Goal: Task Accomplishment & Management: Use online tool/utility

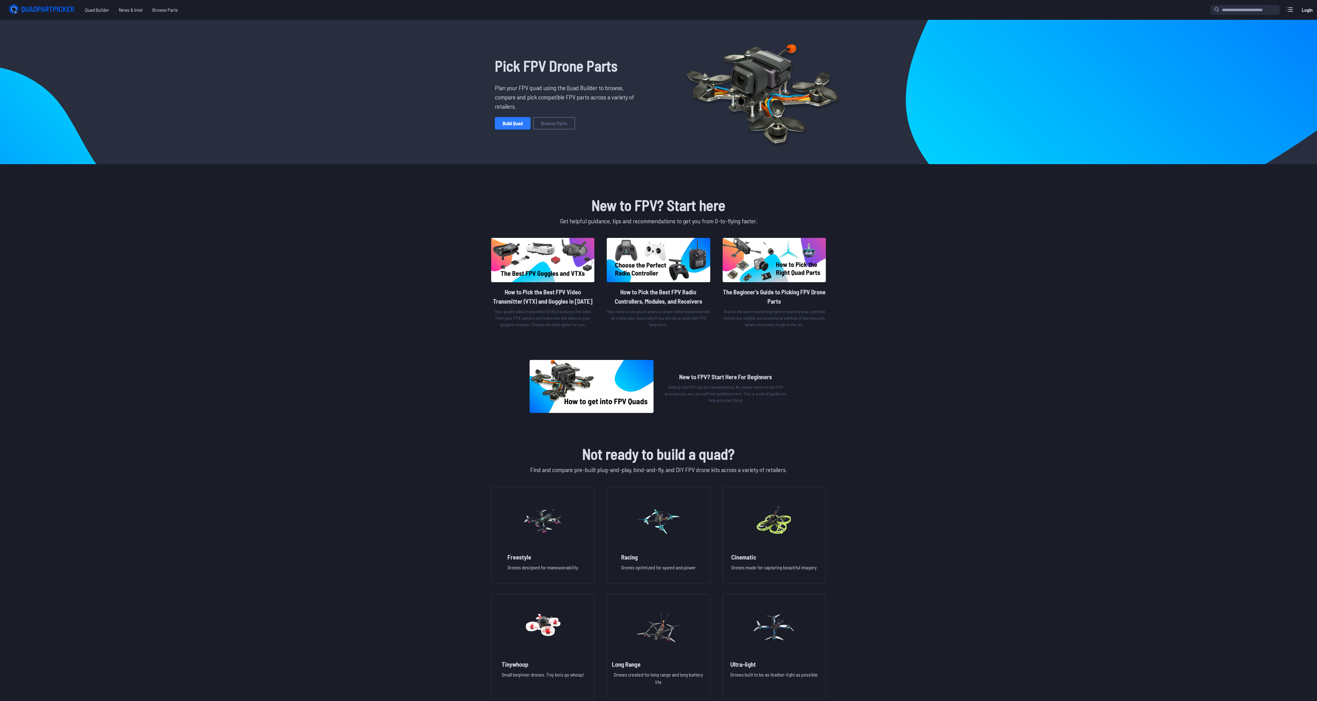
click at [516, 123] on link "Build Quad" at bounding box center [513, 123] width 36 height 12
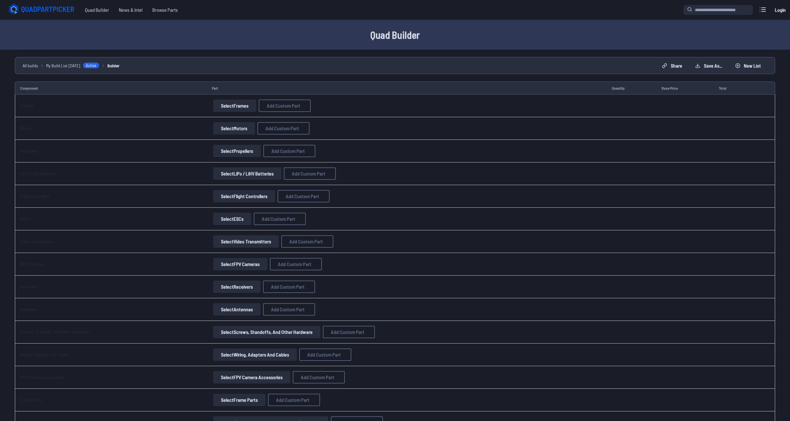
click at [227, 109] on button "Select Frames" at bounding box center [234, 105] width 43 height 12
click at [240, 101] on button "Select Frames" at bounding box center [234, 105] width 43 height 12
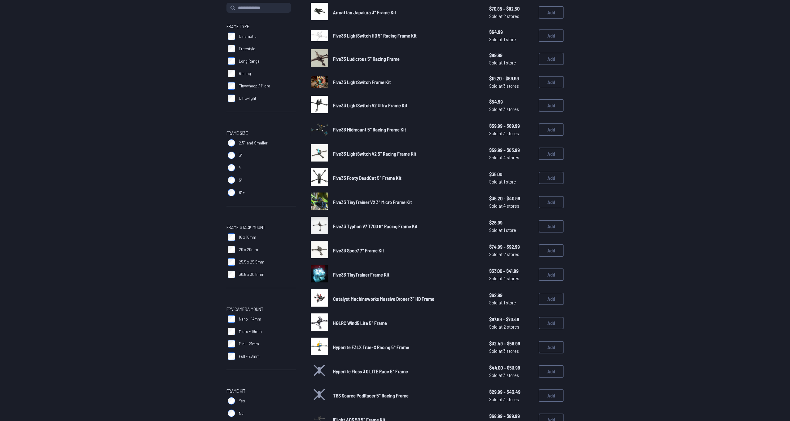
scroll to position [144, 0]
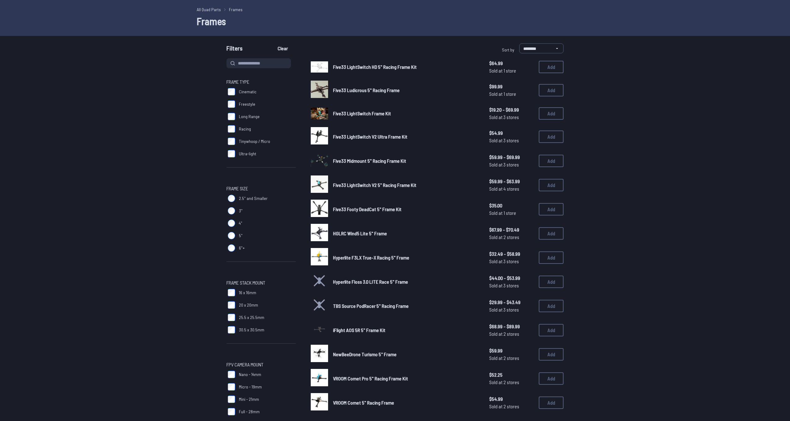
scroll to position [103, 0]
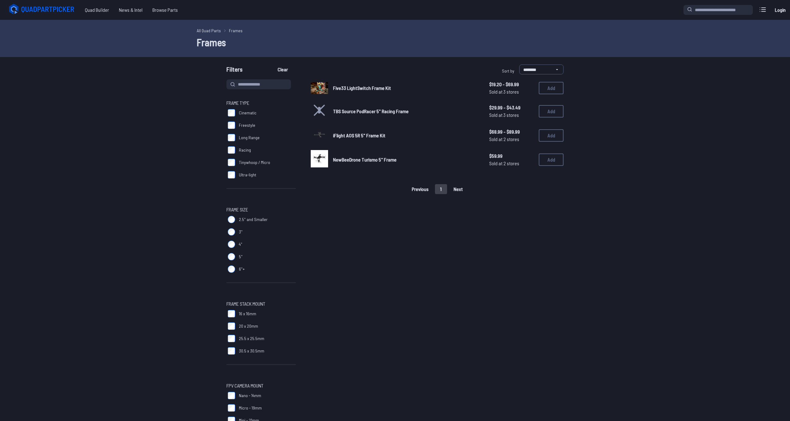
click at [353, 84] on link "Five33 LightSwitch Frame Kit" at bounding box center [406, 87] width 146 height 7
click at [350, 111] on span "TBS Source PodRacer 5" Racing Frame" at bounding box center [371, 111] width 76 height 6
click at [340, 132] on link "iFlight AOS 5R 5" Frame Kit" at bounding box center [406, 135] width 146 height 7
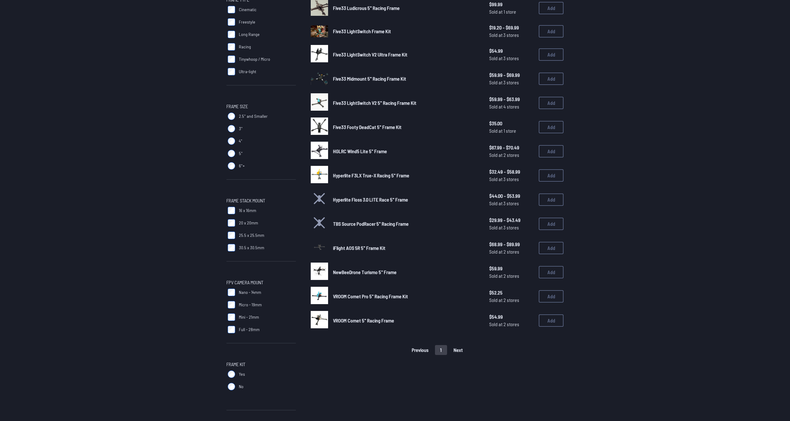
scroll to position [144, 0]
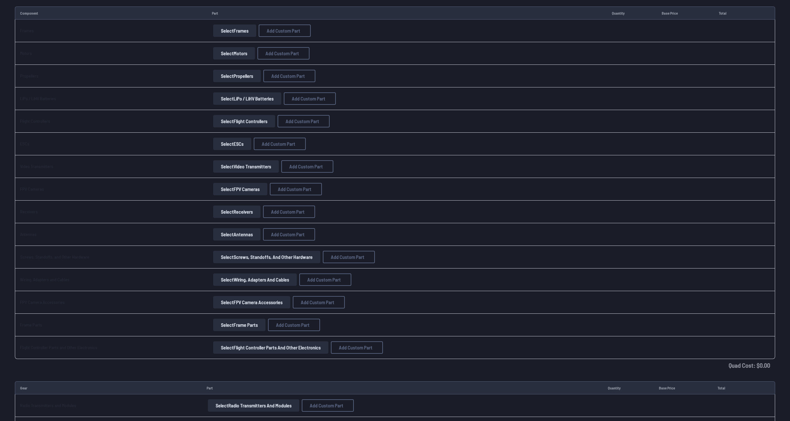
scroll to position [82, 0]
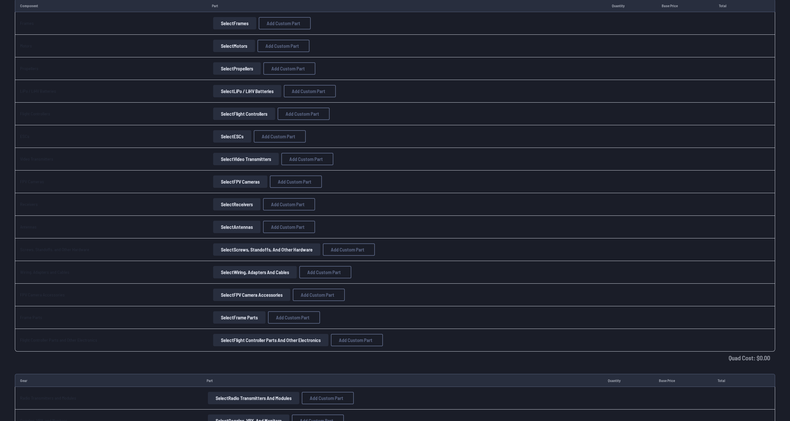
click at [246, 154] on button "Select Video Transmitters" at bounding box center [246, 159] width 66 height 12
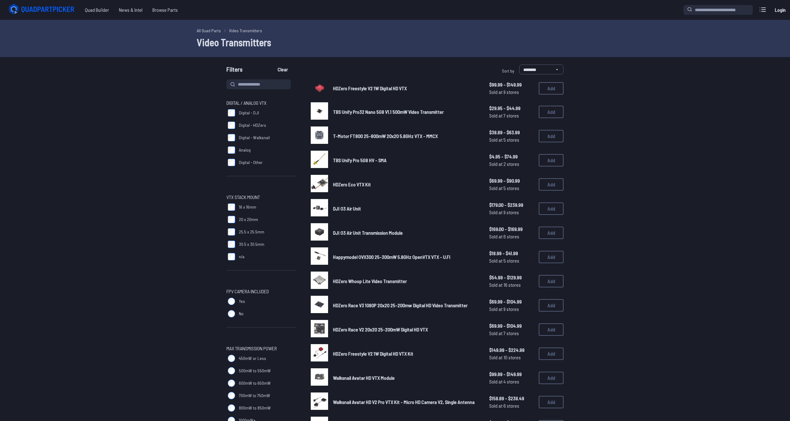
click at [231, 121] on label "Digital - HDZero" at bounding box center [260, 125] width 69 height 12
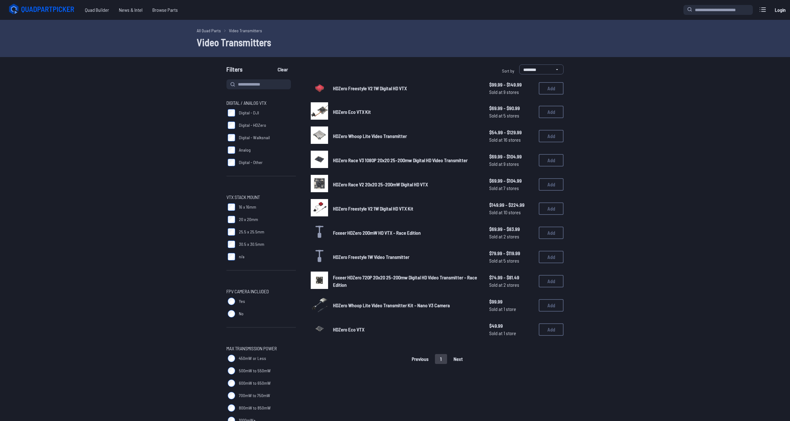
click at [355, 160] on span "HDZero Race V3 1080P 20x20 25-200mw Digital HD Video Transmitter" at bounding box center [400, 160] width 134 height 6
click at [556, 154] on button "Add" at bounding box center [551, 160] width 25 height 12
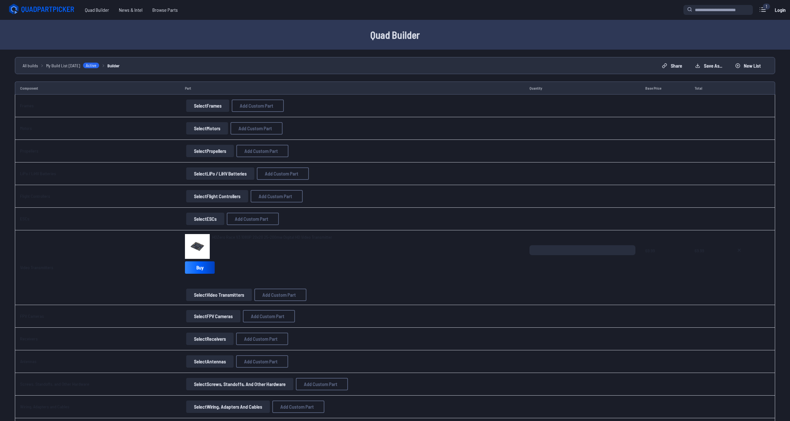
click at [207, 196] on button "Select Flight Controllers" at bounding box center [217, 196] width 62 height 12
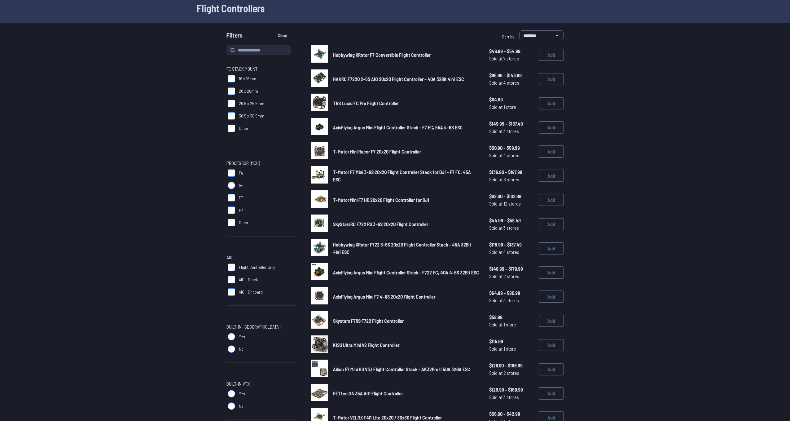
scroll to position [41, 0]
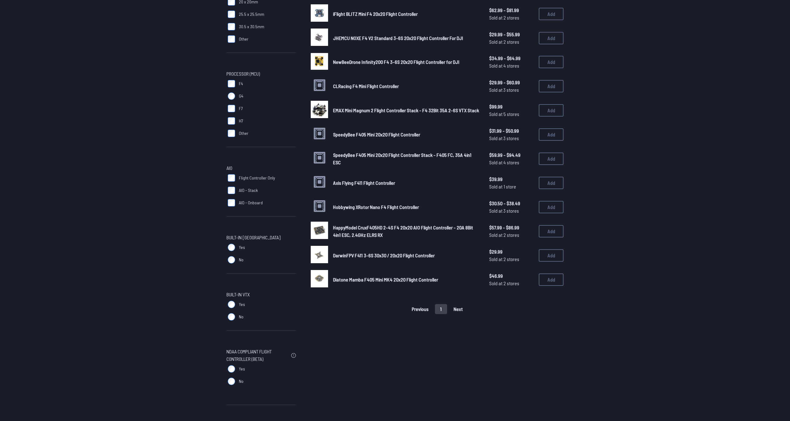
scroll to position [124, 0]
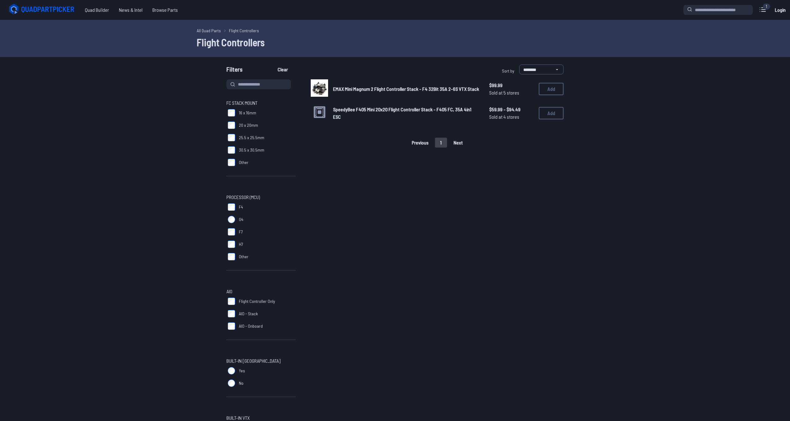
click at [387, 116] on span "SpeedyBee F405 Mini 20x20 Flight Controller Stack - F405 FC, 35A 4in1 ESC" at bounding box center [402, 112] width 138 height 13
drag, startPoint x: 359, startPoint y: 110, endPoint x: 366, endPoint y: 112, distance: 6.8
click at [366, 112] on span "HappyModel CruxF405HD 2-4S F4 20x20 AIO Flight Controller - 20A 8Bit 4in1 ESC, …" at bounding box center [403, 112] width 140 height 13
click at [556, 113] on button "Add" at bounding box center [551, 113] width 25 height 12
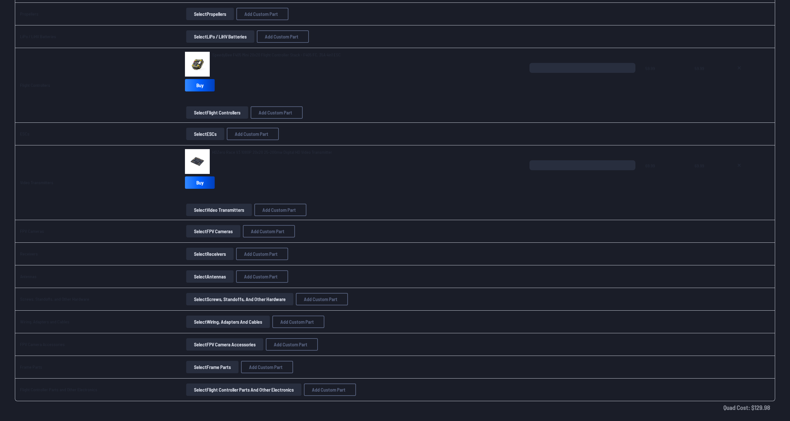
scroll to position [165, 0]
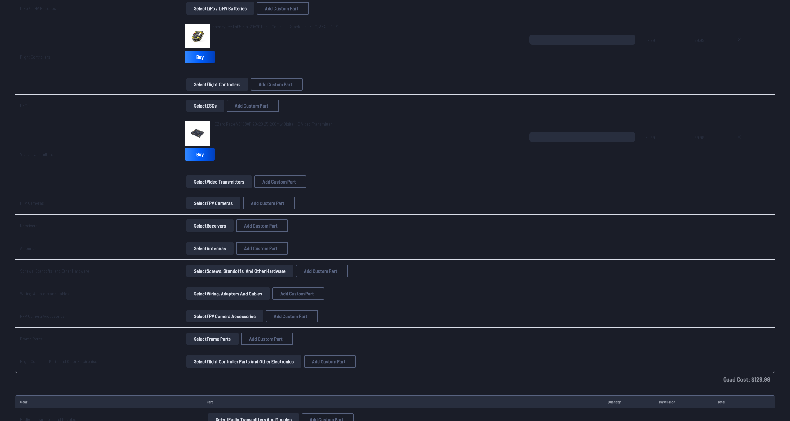
click at [209, 200] on button "Select FPV Cameras" at bounding box center [213, 203] width 54 height 12
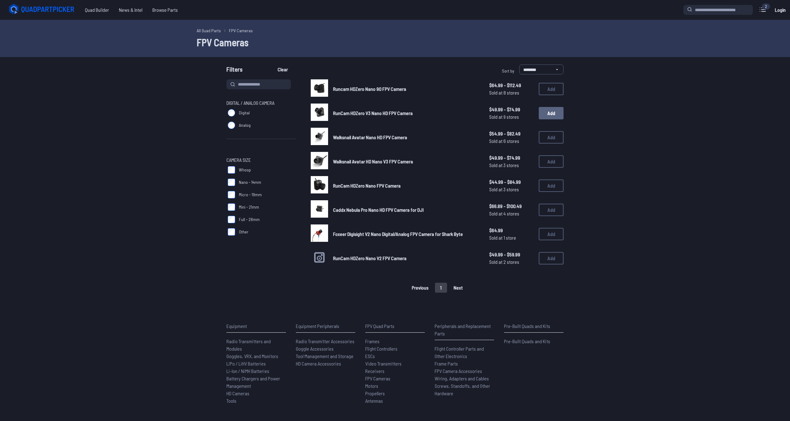
click at [554, 114] on button "Add" at bounding box center [551, 113] width 25 height 12
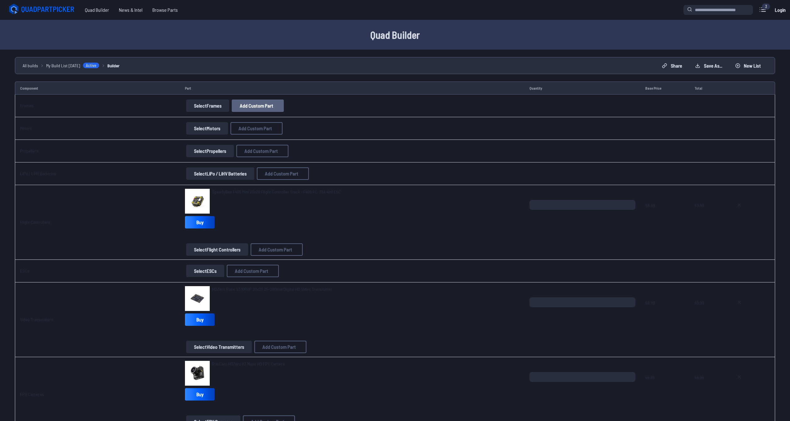
click at [255, 103] on button "Add Custom Part" at bounding box center [258, 105] width 52 height 12
select select "**********"
click at [215, 105] on div "Add Custom Part Part name* Brand / Manufacturer Price * Link Category Cancel Ad…" at bounding box center [396, 210] width 793 height 421
click at [457, 124] on icon at bounding box center [455, 127] width 6 height 6
click at [189, 104] on button "Select Frames" at bounding box center [207, 105] width 43 height 12
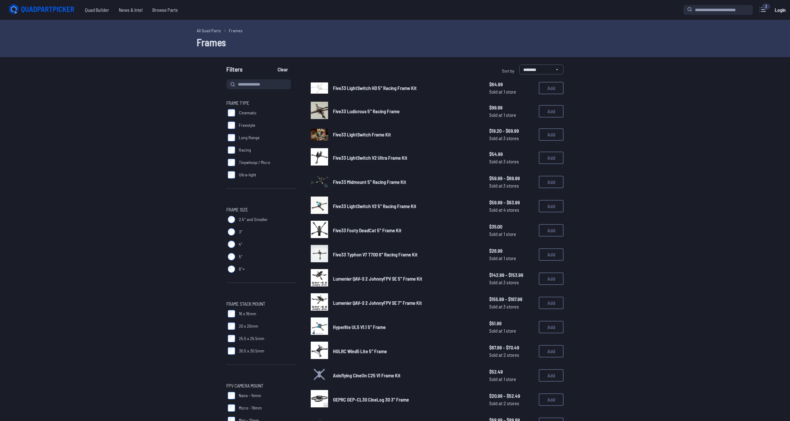
click at [186, 106] on form "**********" at bounding box center [395, 321] width 790 height 514
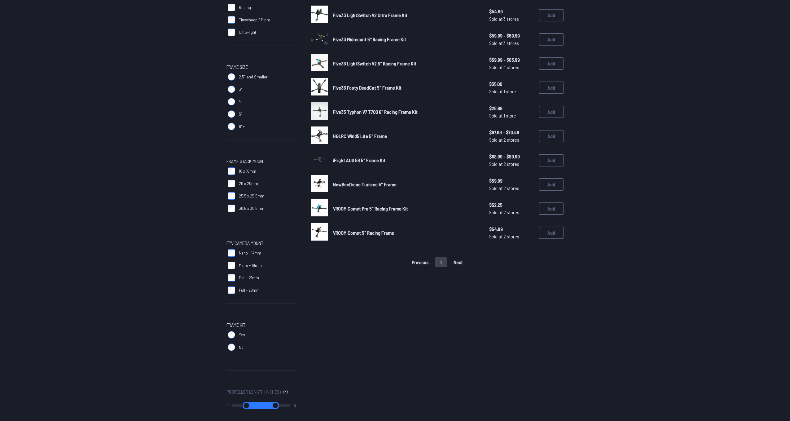
scroll to position [155, 0]
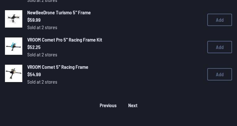
scroll to position [316, 0]
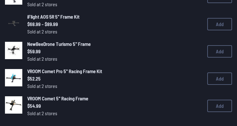
drag, startPoint x: 93, startPoint y: 71, endPoint x: 97, endPoint y: 34, distance: 37.0
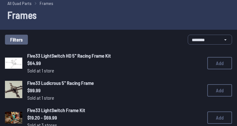
scroll to position [47, 0]
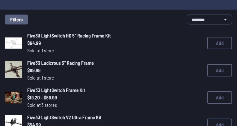
click at [14, 44] on img at bounding box center [13, 42] width 17 height 11
click at [54, 36] on span "Five33 LightSwitch HD 5" Racing Frame Kit" at bounding box center [69, 36] width 84 height 6
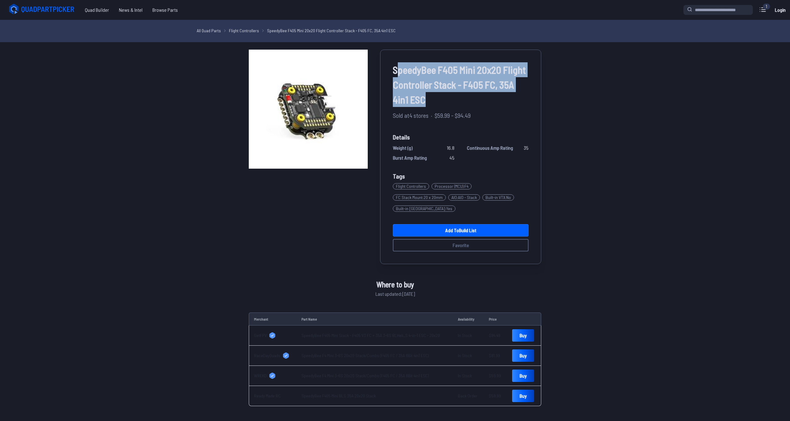
drag, startPoint x: 396, startPoint y: 70, endPoint x: 451, endPoint y: 99, distance: 62.6
click at [451, 99] on span "SpeedyBee F405 Mini 20x20 Flight Controller Stack - F405 FC, 35A 4in1 ESC" at bounding box center [461, 84] width 136 height 45
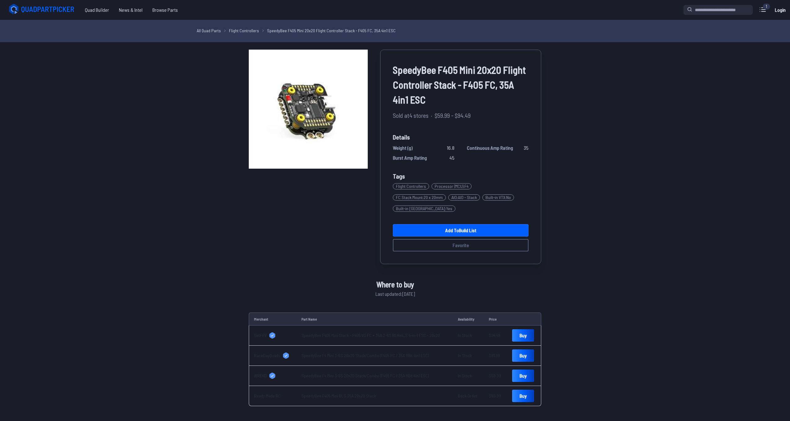
click at [389, 65] on div "SpeedyBee F405 Mini 20x20 Flight Controller Stack - F405 FC, 35A 4in1 ESC Sold …" at bounding box center [460, 157] width 161 height 214
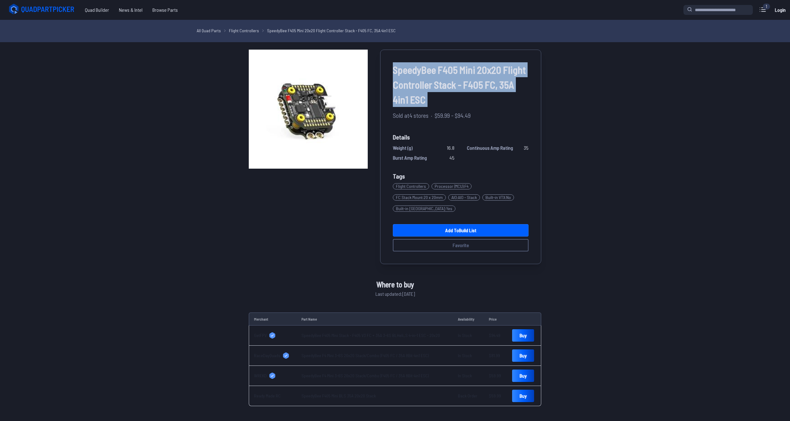
drag, startPoint x: 389, startPoint y: 65, endPoint x: 430, endPoint y: 102, distance: 54.8
click at [430, 102] on div "SpeedyBee F405 Mini 20x20 Flight Controller Stack - F405 FC, 35A 4in1 ESC Sold …" at bounding box center [460, 157] width 161 height 214
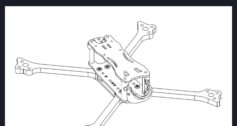
scroll to position [43, 0]
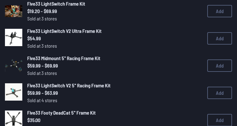
scroll to position [151, 0]
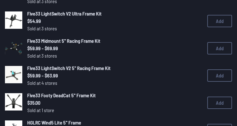
click at [37, 43] on span "Five33 Midmount 5" Racing Frame Kit" at bounding box center [63, 41] width 73 height 6
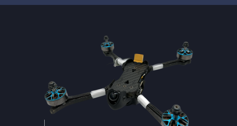
scroll to position [50, 0]
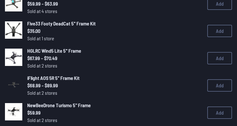
scroll to position [226, 0]
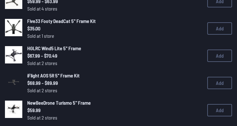
click at [39, 48] on span "HGLRC Wind5 Lite 5" Frame" at bounding box center [54, 48] width 54 height 6
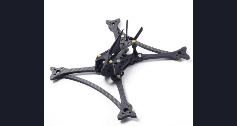
scroll to position [56, 0]
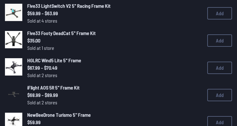
scroll to position [213, 0]
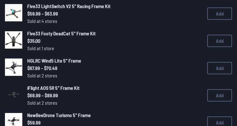
click at [43, 31] on span "Five33 Footy DeadCat 5" Frame Kit" at bounding box center [61, 33] width 68 height 6
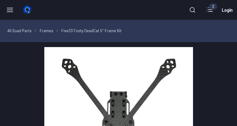
click at [43, 34] on div "All Quad Parts Frames Five33 Footy DeadCat 5" Frame Kit" at bounding box center [118, 30] width 222 height 7
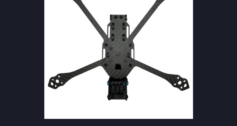
scroll to position [50, 0]
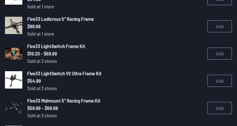
scroll to position [89, 0]
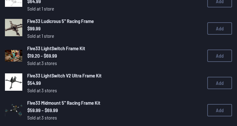
click at [34, 20] on span "Five33 Ludicrous 5" Racing Frame" at bounding box center [60, 21] width 67 height 6
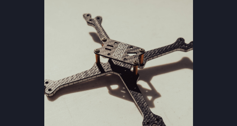
scroll to position [56, 0]
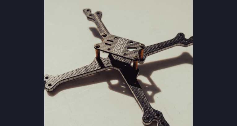
scroll to position [89, 0]
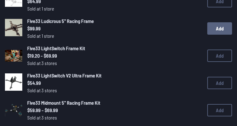
click at [222, 29] on button "Add" at bounding box center [219, 28] width 25 height 12
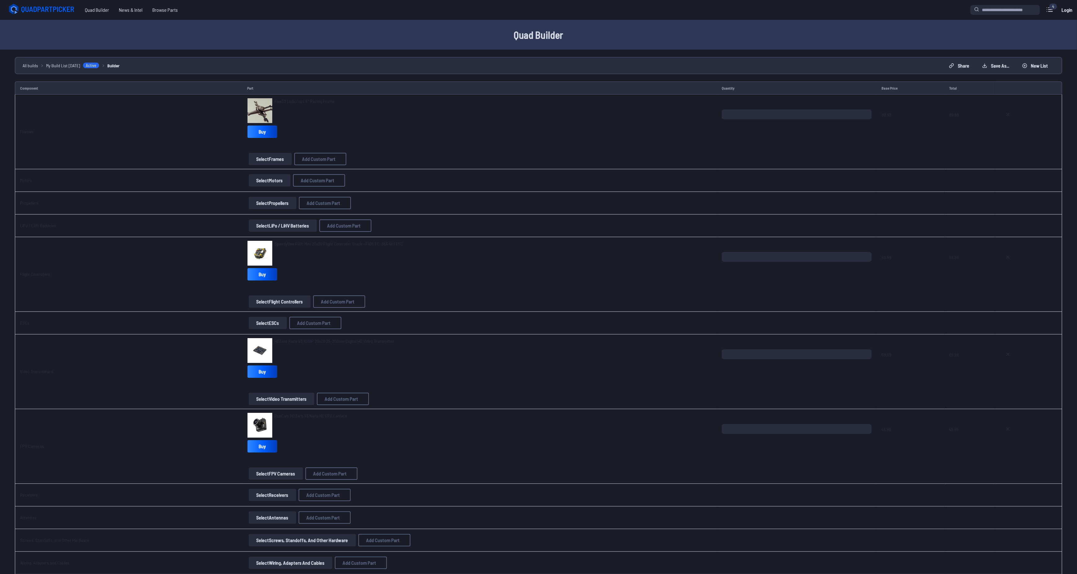
click at [237, 126] on button "Select Motors" at bounding box center [270, 180] width 42 height 12
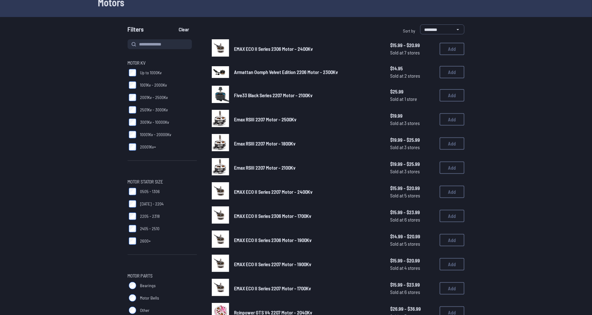
scroll to position [77, 0]
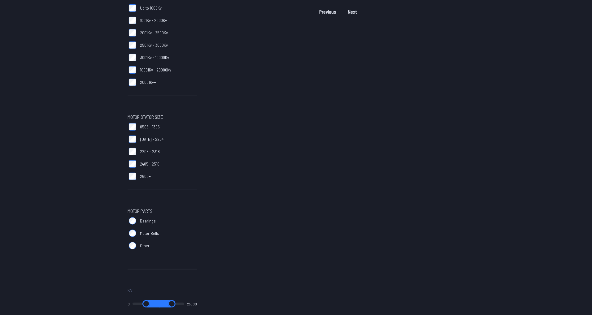
scroll to position [124, 0]
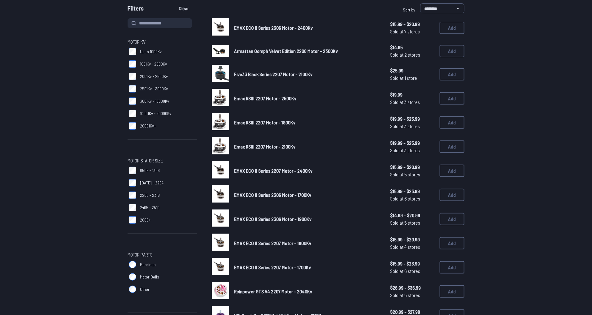
scroll to position [62, 0]
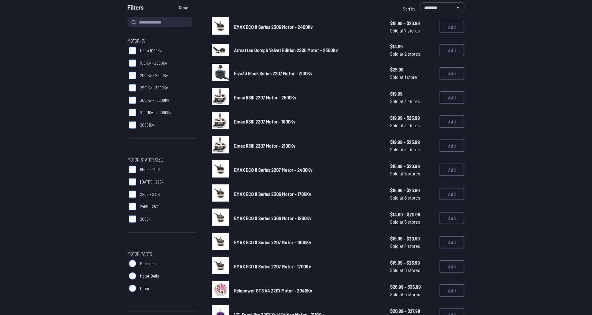
click at [132, 126] on label "2205 - 2318" at bounding box center [162, 194] width 69 height 12
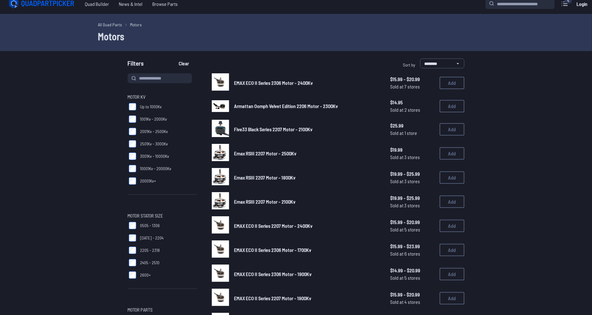
scroll to position [0, 0]
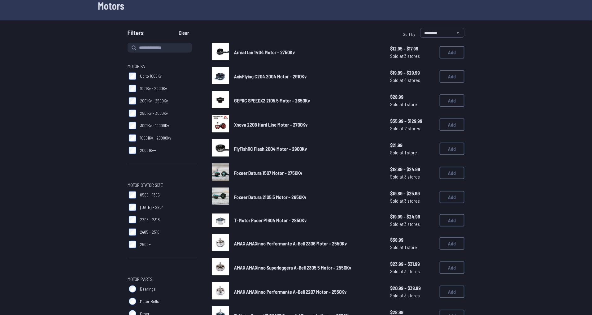
scroll to position [46, 0]
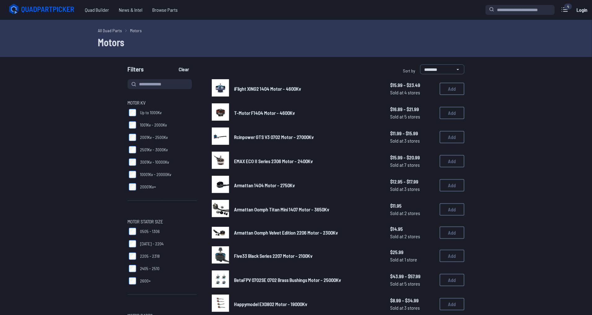
scroll to position [124, 0]
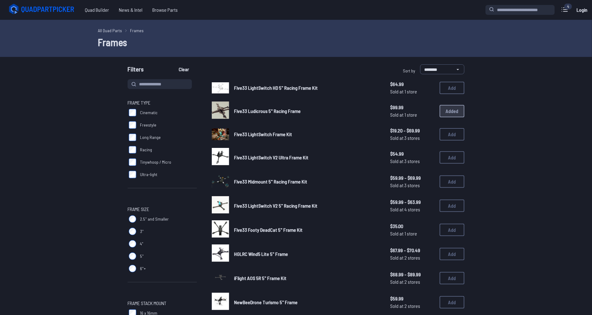
scroll to position [224, 0]
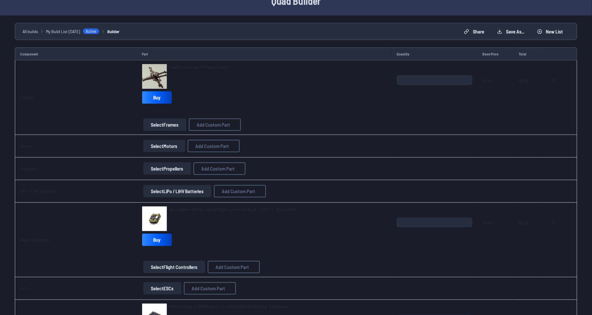
scroll to position [46, 0]
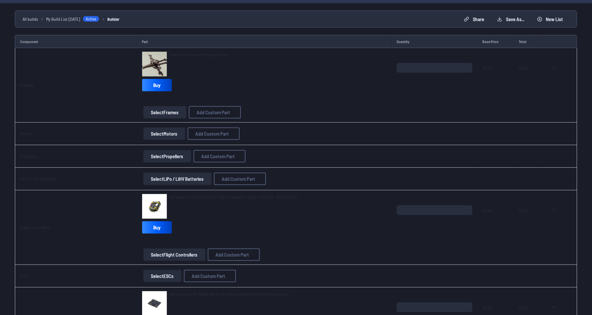
click at [93, 102] on td "Frames" at bounding box center [76, 85] width 122 height 75
click at [162, 126] on button "Select Motors" at bounding box center [164, 134] width 42 height 12
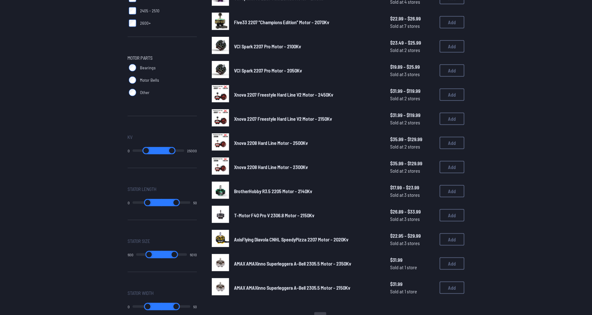
scroll to position [279, 0]
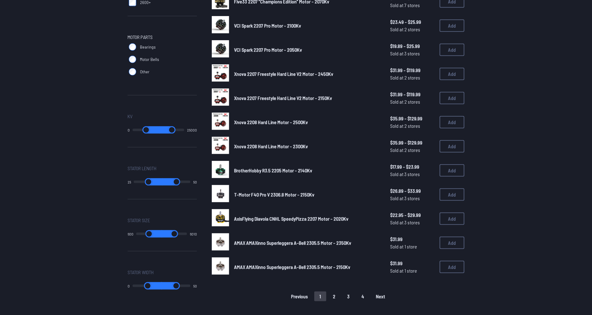
type input "*"
drag, startPoint x: 137, startPoint y: 180, endPoint x: 120, endPoint y: 176, distance: 17.2
click at [133, 126] on input "range" at bounding box center [147, 181] width 29 height 7
drag, startPoint x: 182, startPoint y: 128, endPoint x: 153, endPoint y: 134, distance: 29.6
type input "*****"
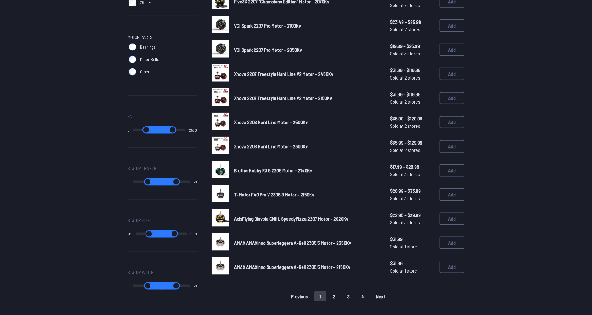
click at [160, 126] on input "range" at bounding box center [173, 129] width 26 height 7
type input "*"
type input "*****"
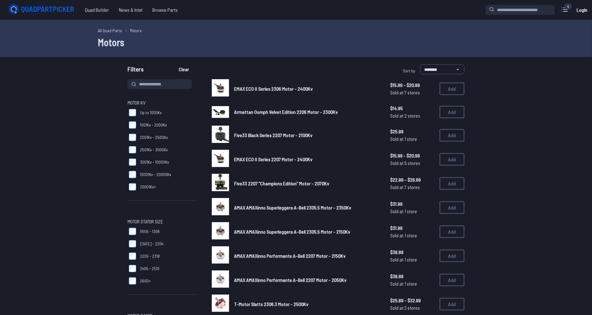
drag, startPoint x: 138, startPoint y: 129, endPoint x: 123, endPoint y: 144, distance: 21.2
type input "****"
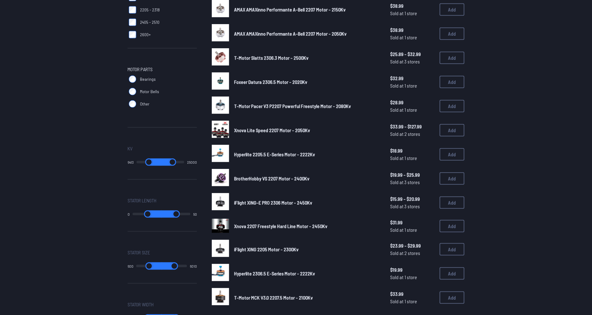
type input "****"
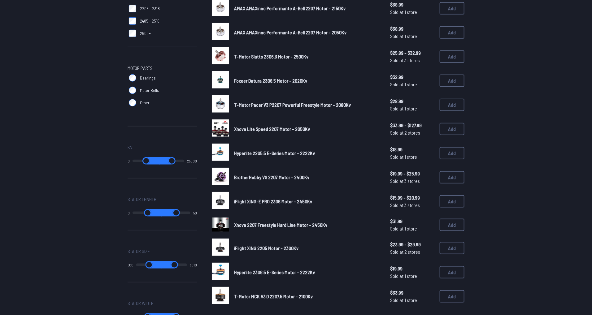
type input "****"
type input "*"
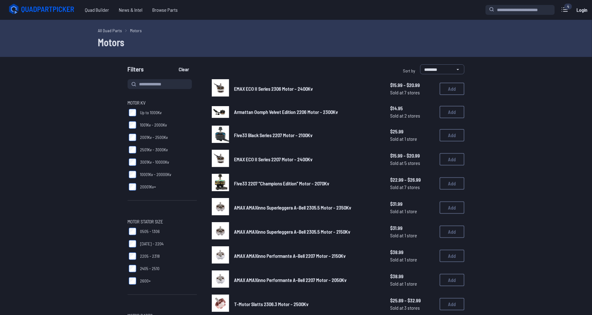
drag, startPoint x: 149, startPoint y: 159, endPoint x: 81, endPoint y: 165, distance: 67.9
type input "*"
click at [237, 70] on select "**********" at bounding box center [442, 69] width 44 height 10
select select "****"
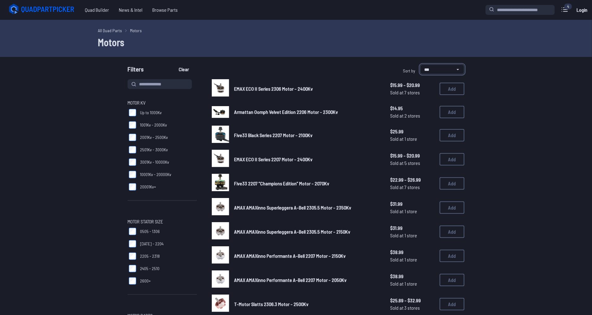
click at [237, 64] on select "**********" at bounding box center [442, 69] width 44 height 10
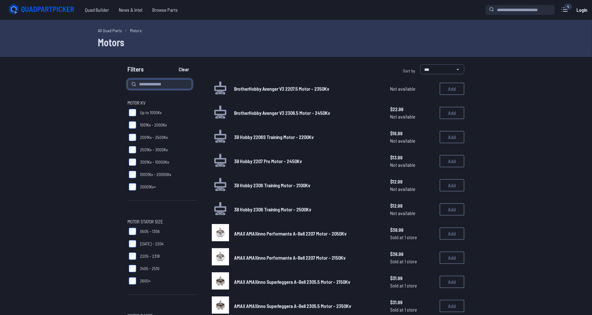
click at [167, 85] on input at bounding box center [160, 84] width 64 height 10
type input "****"
click at [173, 64] on button "Clear" at bounding box center [183, 69] width 21 height 10
type input "****"
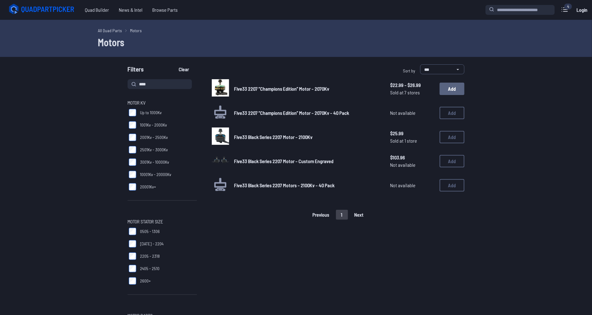
click at [237, 86] on button "Add" at bounding box center [452, 89] width 25 height 12
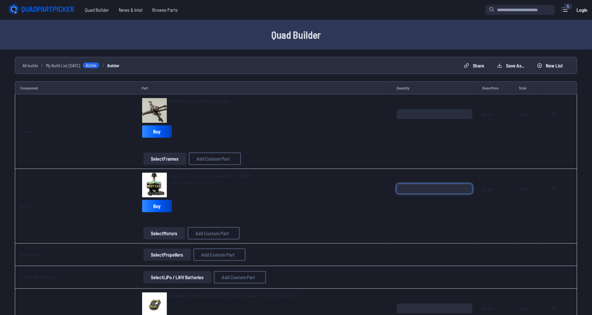
click at [237, 126] on input "*" at bounding box center [435, 189] width 76 height 10
type input "*"
click at [237, 126] on input "*" at bounding box center [435, 189] width 76 height 10
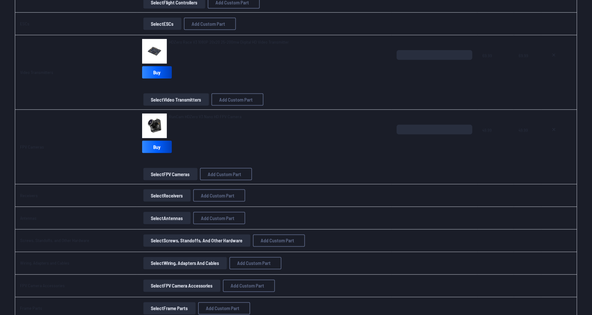
scroll to position [356, 0]
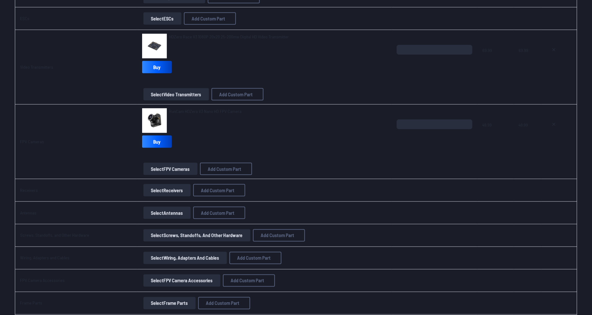
click at [167, 126] on button "Select Receivers" at bounding box center [166, 190] width 47 height 12
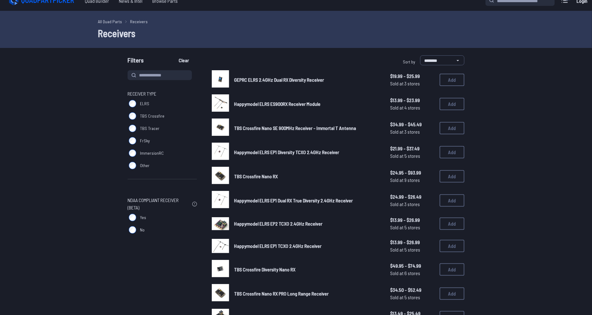
scroll to position [46, 0]
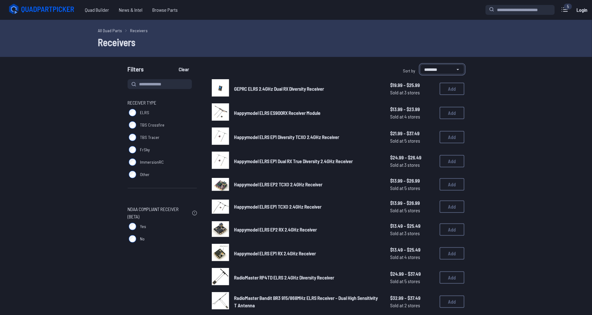
click at [237, 70] on select "**********" at bounding box center [442, 69] width 44 height 10
click at [237, 64] on select "**********" at bounding box center [442, 69] width 44 height 10
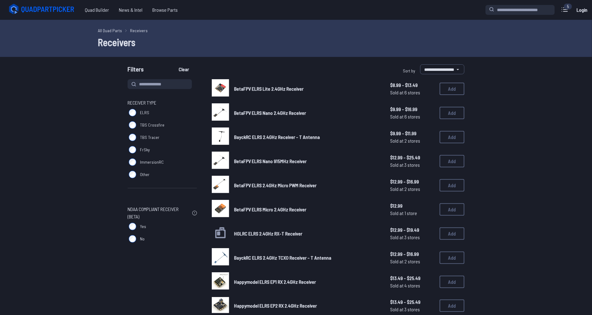
select select "********"
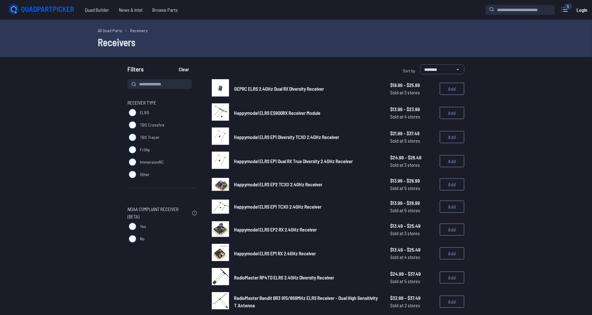
drag, startPoint x: 124, startPoint y: 117, endPoint x: 123, endPoint y: 120, distance: 3.4
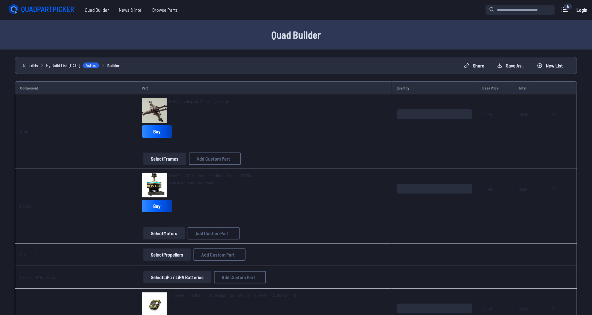
scroll to position [356, 0]
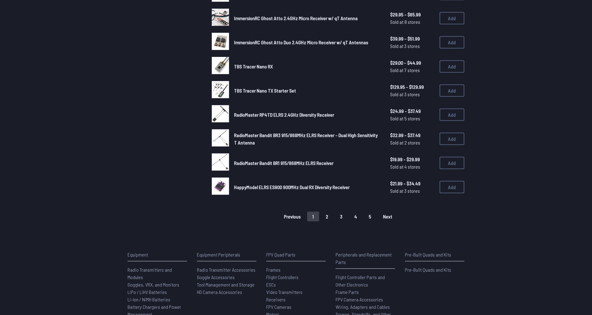
scroll to position [46, 0]
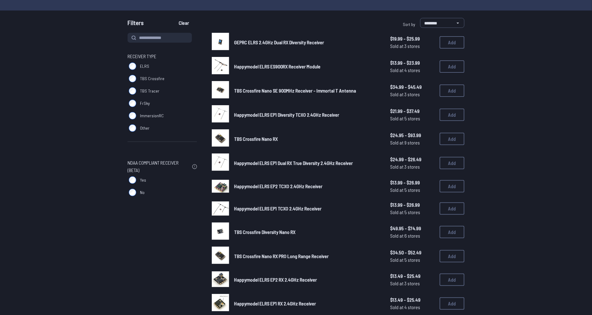
drag, startPoint x: 122, startPoint y: 123, endPoint x: 119, endPoint y: 125, distance: 3.6
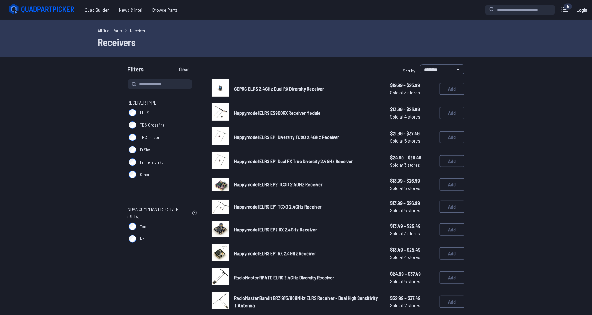
scroll to position [46, 0]
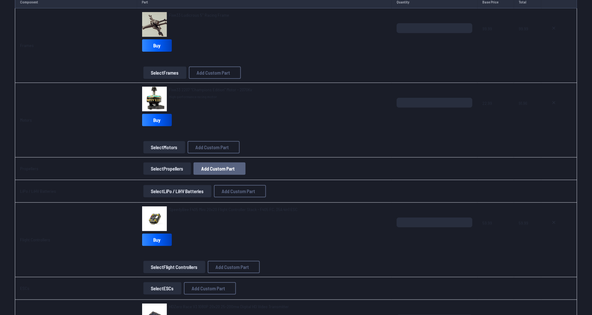
scroll to position [77, 0]
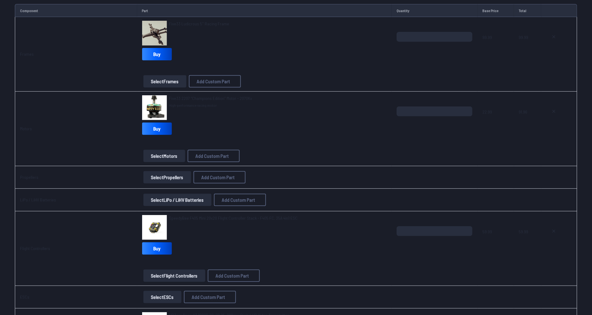
click at [184, 98] on span "Five33 2207 “Champions Edition” Motor - 2070Kv" at bounding box center [210, 98] width 83 height 5
click at [150, 126] on button "Select Motors" at bounding box center [164, 156] width 42 height 12
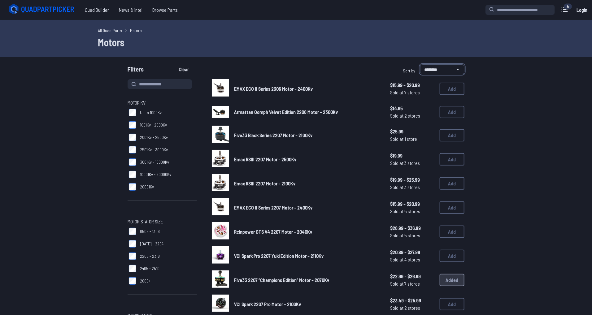
click at [237, 68] on select "**********" at bounding box center [442, 69] width 44 height 10
select select "*********"
click at [237, 64] on select "**********" at bounding box center [442, 69] width 44 height 10
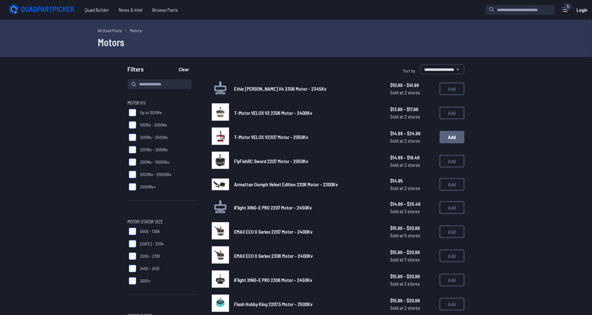
click at [237, 126] on button "Add" at bounding box center [452, 137] width 25 height 12
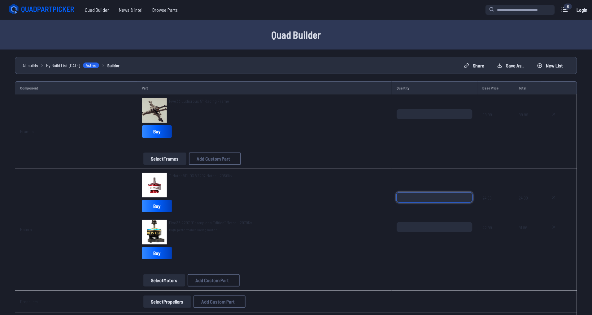
drag, startPoint x: 408, startPoint y: 199, endPoint x: 350, endPoint y: 196, distance: 57.4
click at [237, 126] on tr "Motors T-Motor VELOX V2207 Motor - 2050Kv Buy Five33 2207 “Champions Edition” M…" at bounding box center [296, 230] width 563 height 122
type input "*"
click at [237, 126] on span at bounding box center [527, 259] width 17 height 15
click at [156, 126] on button "Select Motors" at bounding box center [164, 280] width 42 height 12
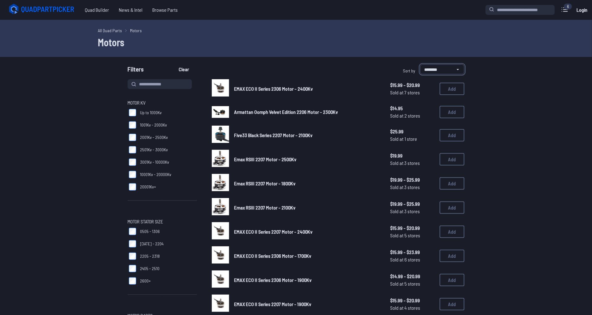
click at [237, 70] on select "**********" at bounding box center [442, 69] width 44 height 10
select select "*********"
click at [237, 64] on select "**********" at bounding box center [442, 69] width 44 height 10
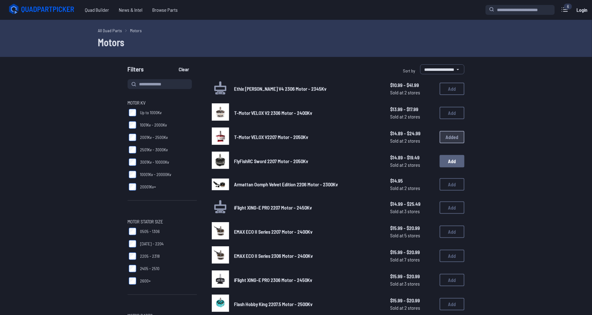
click at [237, 126] on button "Add" at bounding box center [452, 161] width 25 height 12
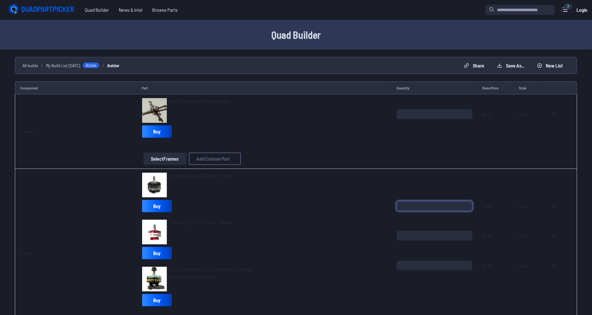
drag, startPoint x: 410, startPoint y: 202, endPoint x: 324, endPoint y: 215, distance: 86.8
click at [237, 126] on tr "Motors FlyFishRC Sword 2207 Motor - 2050Kv Buy T-Motor VELOX V2207 Motor - 2050…" at bounding box center [296, 253] width 563 height 169
type input "*"
click at [237, 11] on icon at bounding box center [565, 10] width 10 height 10
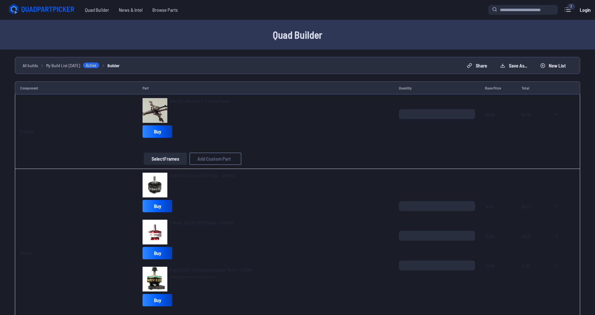
click at [237, 37] on label "close sidebar" at bounding box center [297, 157] width 595 height 315
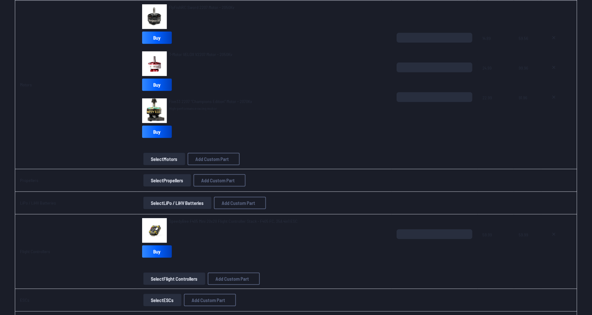
scroll to position [139, 0]
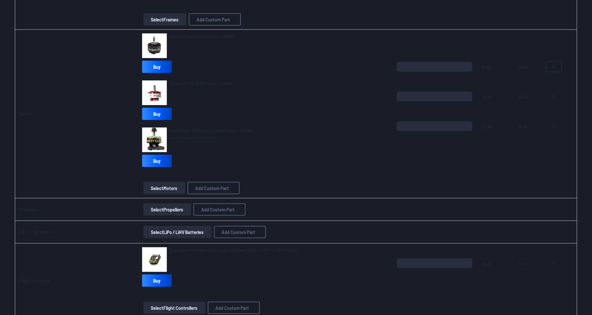
click at [237, 67] on icon at bounding box center [554, 66] width 5 height 5
click at [237, 125] on icon at bounding box center [554, 126] width 5 height 5
type textarea "**********"
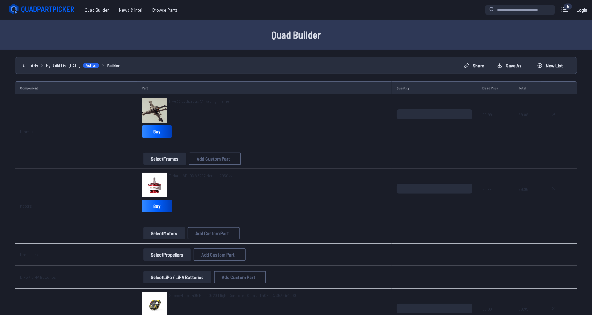
scroll to position [0, 0]
click at [237, 15] on label at bounding box center [565, 9] width 15 height 12
click at [237, 8] on label "close sidebar" at bounding box center [297, 157] width 595 height 315
click at [237, 24] on div "Quad Builder" at bounding box center [296, 35] width 592 height 30
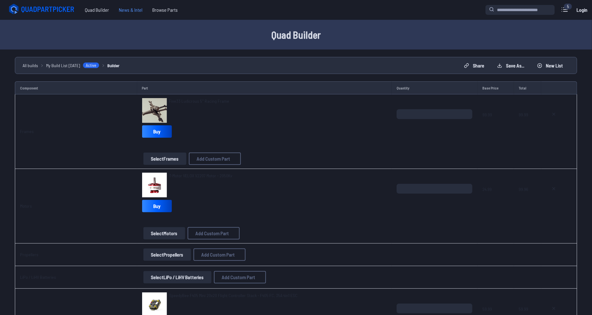
click at [138, 9] on span "News & Intel" at bounding box center [130, 10] width 33 height 12
click at [152, 159] on button "Select Frames" at bounding box center [164, 159] width 43 height 12
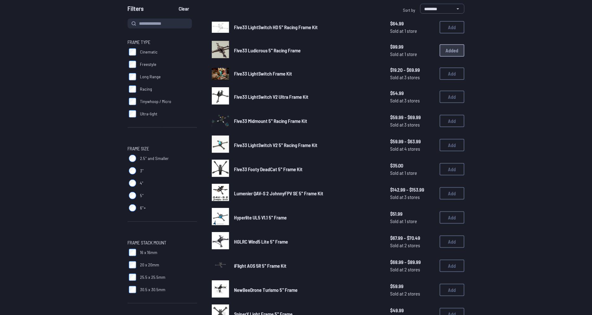
scroll to position [62, 0]
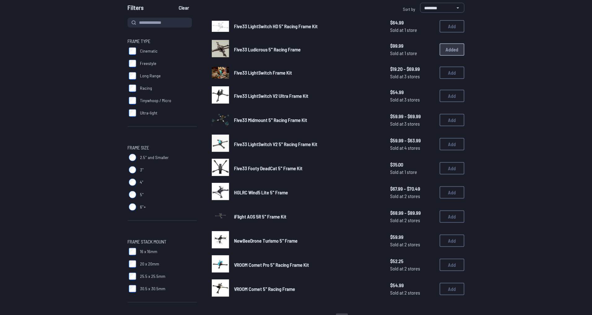
scroll to position [77, 0]
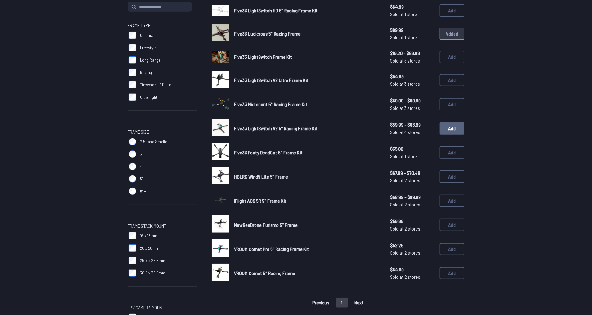
click at [457, 127] on button "Add" at bounding box center [452, 128] width 25 height 12
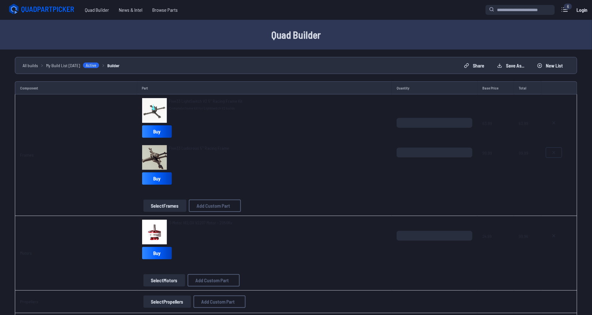
click at [555, 154] on icon at bounding box center [554, 152] width 5 height 5
type textarea "**********"
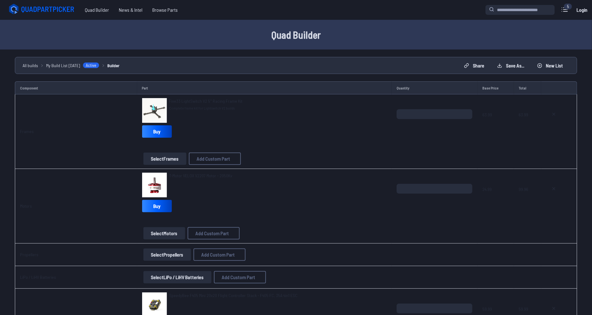
click at [173, 107] on span "Complete frame kit for Lightswitch V2 builds" at bounding box center [205, 108] width 73 height 5
click at [159, 111] on img at bounding box center [154, 110] width 25 height 25
click at [185, 104] on link "Five33 LightSwitch V2 5" Racing Frame Kit" at bounding box center [205, 101] width 73 height 6
click at [187, 101] on span "Five33 LightSwitch V2 5" Racing Frame Kit" at bounding box center [205, 101] width 73 height 5
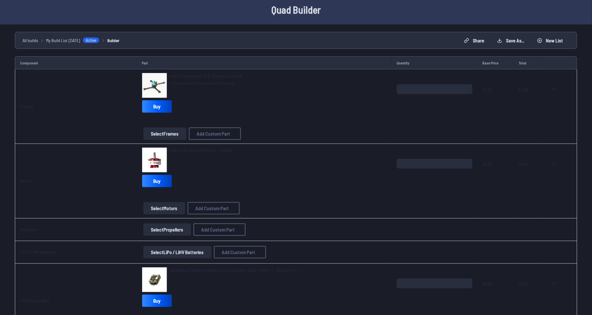
scroll to position [46, 0]
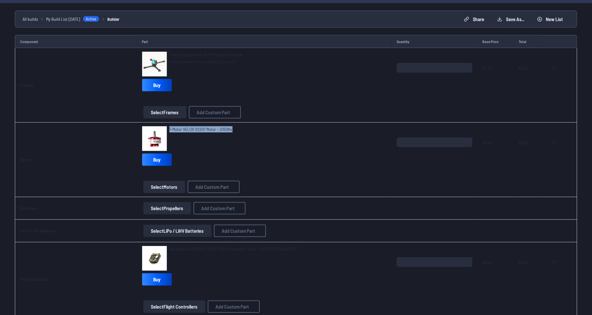
drag, startPoint x: 232, startPoint y: 129, endPoint x: 167, endPoint y: 132, distance: 65.4
click at [167, 131] on div "T-Motor VELOX V2207 Motor - 2050Kv" at bounding box center [264, 138] width 245 height 25
copy span "T-Motor VELOX V2207 Motor - 2050Kv"
click at [231, 155] on div "T-Motor VELOX V2207 Motor - 2050Kv Buy" at bounding box center [264, 147] width 245 height 42
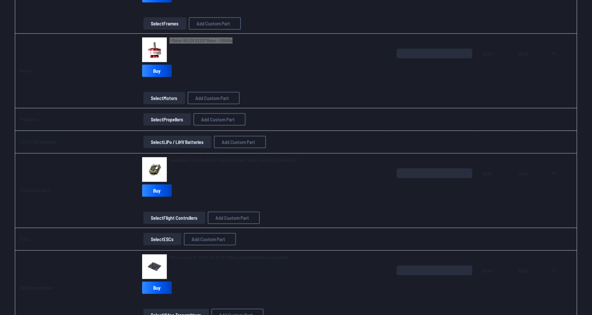
scroll to position [139, 0]
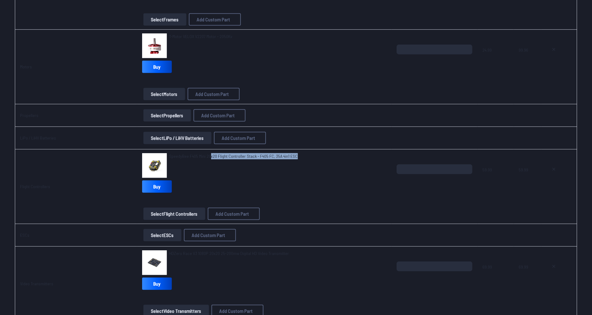
drag, startPoint x: 303, startPoint y: 154, endPoint x: 210, endPoint y: 168, distance: 94.1
click at [208, 166] on div "SpeedyBee F405 Mini 20x20 Flight Controller Stack - F405 FC, 35A 4in1 ESC" at bounding box center [264, 165] width 245 height 25
click at [201, 159] on span "SpeedyBee F405 Mini 20x20 Flight Controller Stack - F405 FC, 35A 4in1 ESC" at bounding box center [233, 156] width 129 height 5
click at [187, 167] on div "SpeedyBee F405 Mini 20x20 Flight Controller Stack - F405 FC, 35A 4in1 ESC" at bounding box center [233, 165] width 129 height 25
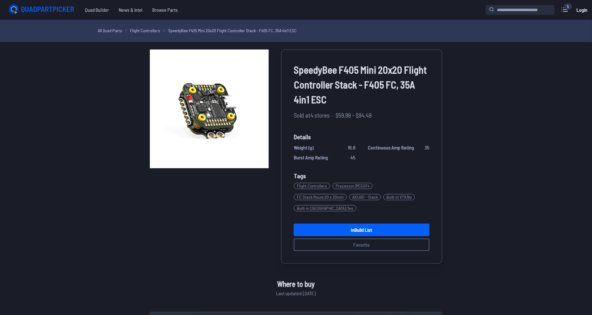
drag, startPoint x: 203, startPoint y: 158, endPoint x: 199, endPoint y: 156, distance: 4.6
drag, startPoint x: 376, startPoint y: 73, endPoint x: 296, endPoint y: 76, distance: 80.3
click at [296, 72] on span "SpeedyBee F405 Mini 20x20 Flight Controller Stack - F405 FC, 35A 4in1 ESC" at bounding box center [362, 84] width 136 height 45
copy span "SpeedyBee F405 Mini"
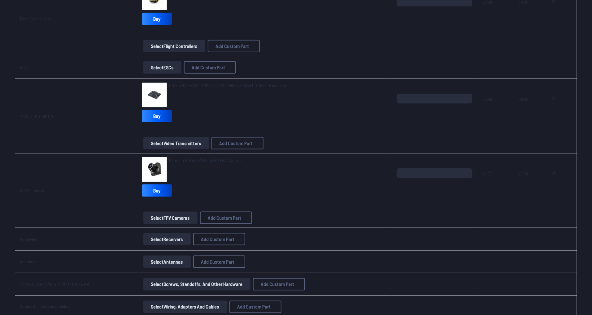
scroll to position [310, 0]
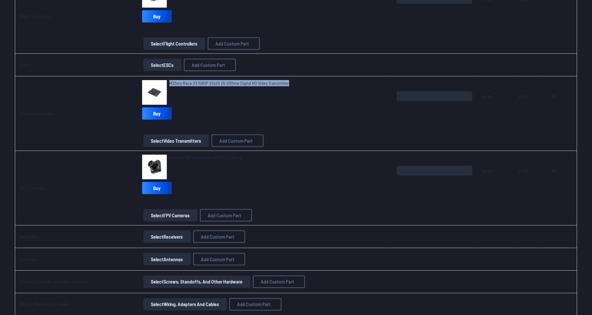
drag, startPoint x: 287, startPoint y: 85, endPoint x: 181, endPoint y: 98, distance: 106.4
click at [168, 85] on div "HDZero Race V3 1080P 20x20 25-200mw Digital HD Video Transmitter" at bounding box center [264, 92] width 245 height 25
click at [205, 81] on span "HDZero Race V3 1080P 20x20 25-200mw Digital HD Video Transmitter" at bounding box center [229, 83] width 120 height 5
click at [197, 93] on div "HDZero Race V3 1080P 20x20 25-200mw Digital HD Video Transmitter" at bounding box center [229, 92] width 120 height 25
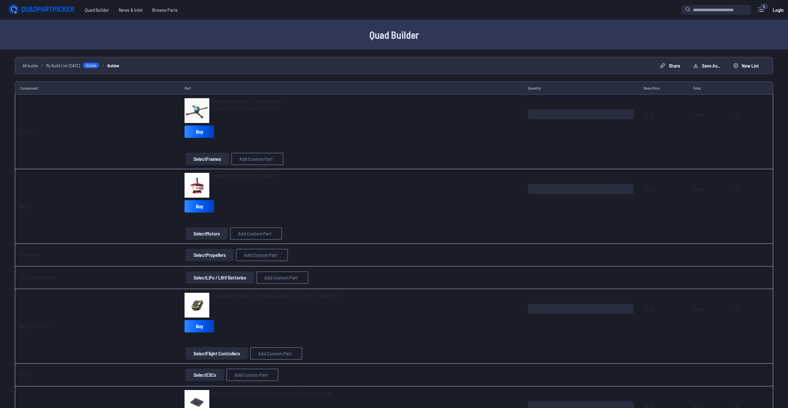
click at [237, 10] on link "Login" at bounding box center [778, 10] width 15 height 12
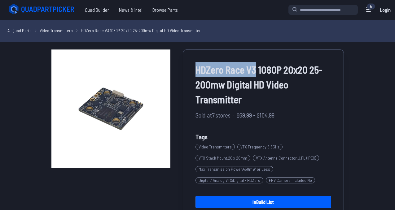
drag, startPoint x: 257, startPoint y: 69, endPoint x: 194, endPoint y: 73, distance: 63.0
click at [195, 73] on div "HDZero Race V3 1080P 20x20 25-200mw Digital HD Video Transmitter Sold at 7 stor…" at bounding box center [263, 143] width 161 height 186
copy span "HDZero Race V3"
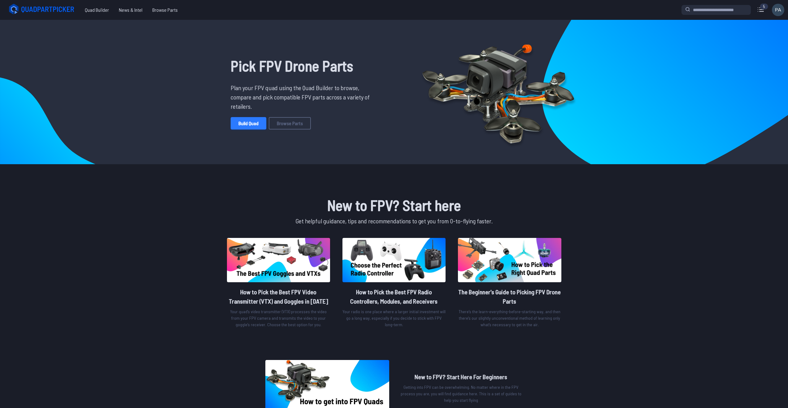
click at [252, 119] on link "Build Quad" at bounding box center [249, 123] width 36 height 12
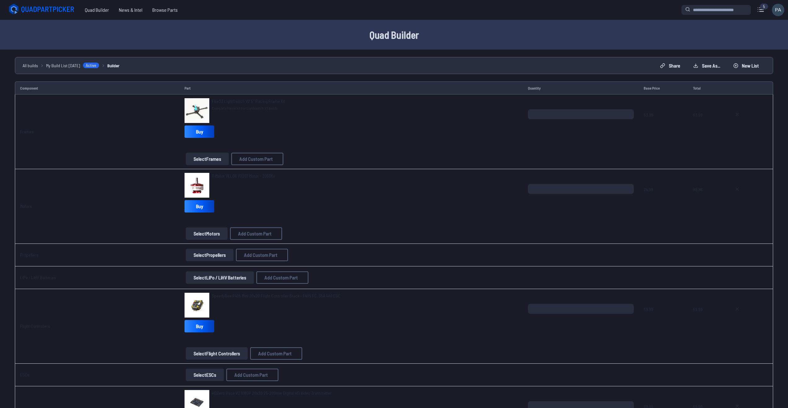
drag, startPoint x: 586, startPoint y: 393, endPoint x: 553, endPoint y: 174, distance: 221.2
click at [164, 8] on span "Browse Parts" at bounding box center [164, 10] width 35 height 12
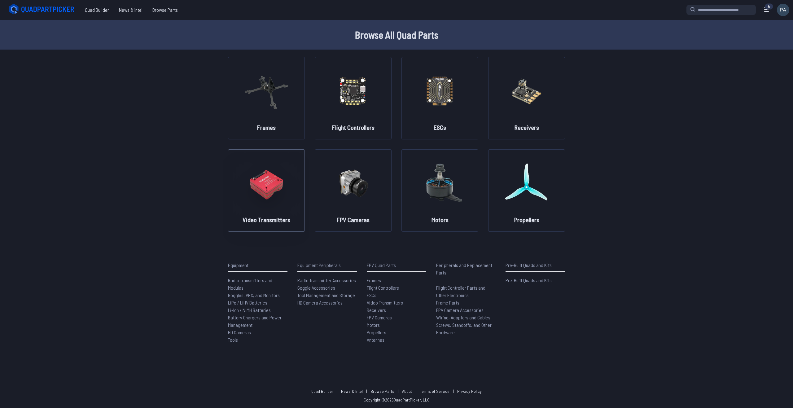
click at [261, 199] on img at bounding box center [266, 183] width 45 height 55
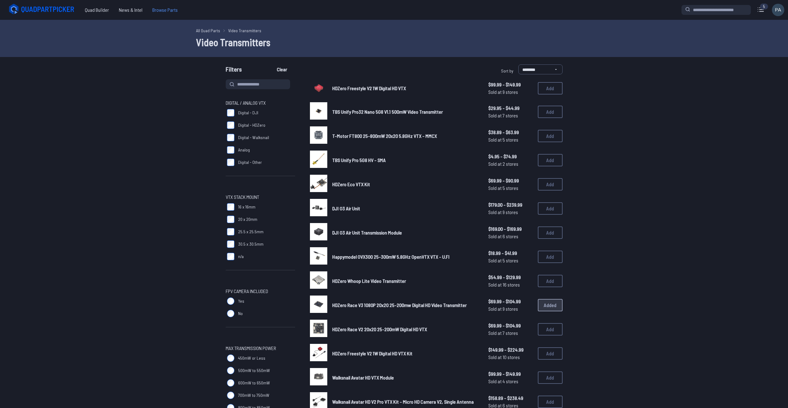
click at [161, 9] on span "Browse Parts" at bounding box center [164, 10] width 35 height 12
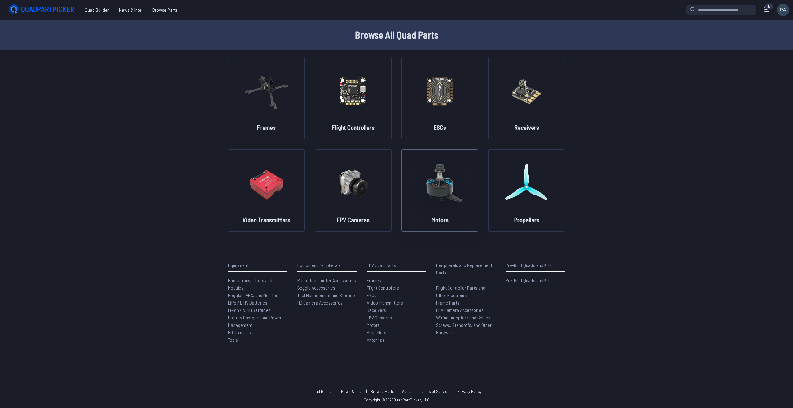
click at [428, 221] on div "Motors" at bounding box center [440, 219] width 27 height 9
click at [446, 187] on img at bounding box center [440, 183] width 45 height 55
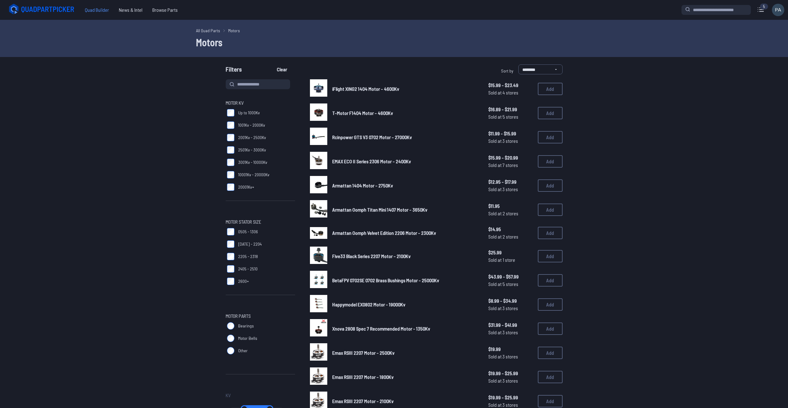
click at [85, 11] on span "Quad Builder" at bounding box center [97, 10] width 34 height 12
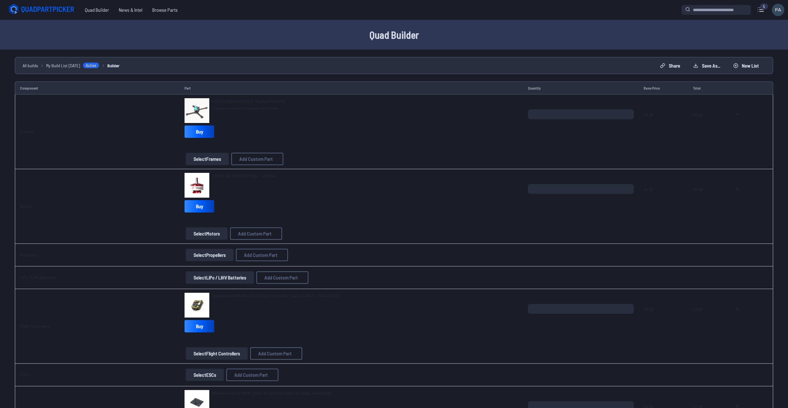
click at [762, 8] on div "5" at bounding box center [764, 6] width 8 height 6
click at [761, 9] on icon at bounding box center [761, 10] width 10 height 10
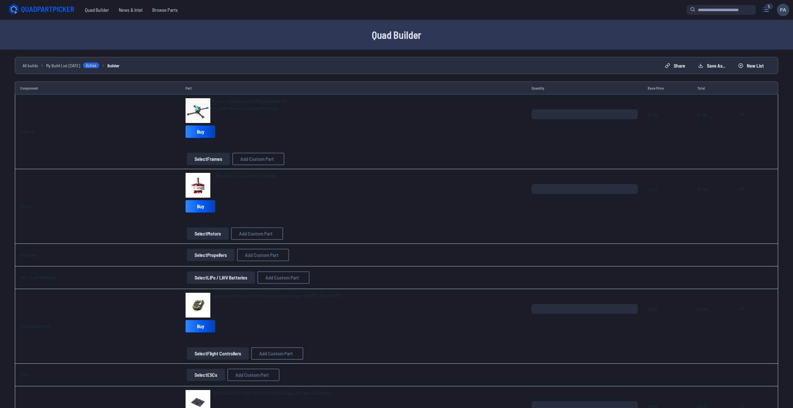
click at [292, 60] on label "close sidebar" at bounding box center [396, 204] width 793 height 408
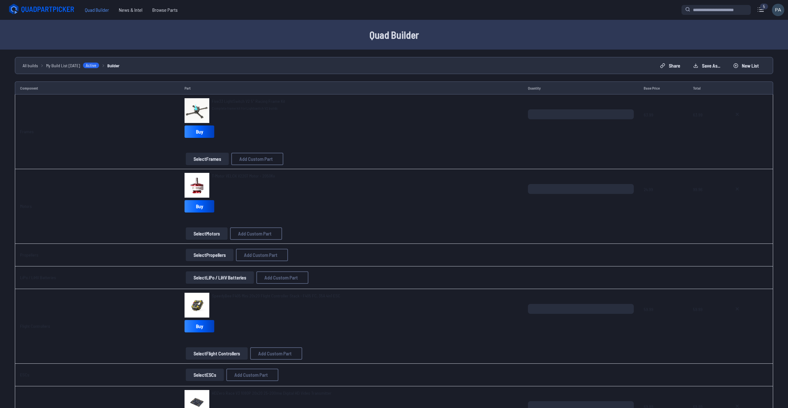
click at [98, 11] on span "Quad Builder" at bounding box center [97, 10] width 34 height 12
click at [56, 10] on icon at bounding box center [49, 10] width 54 height 6
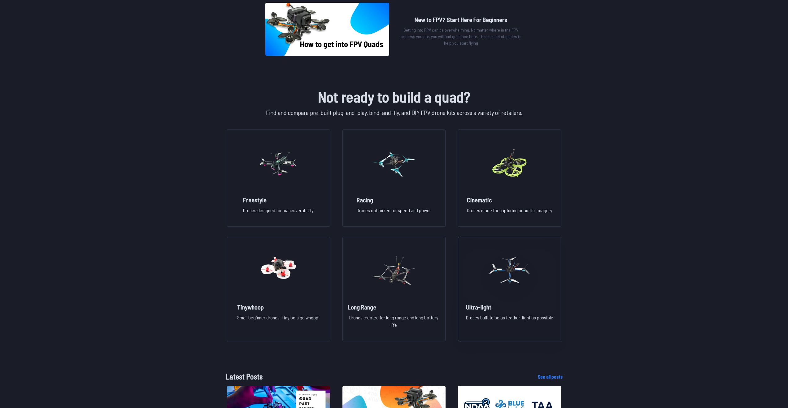
scroll to position [341, 0]
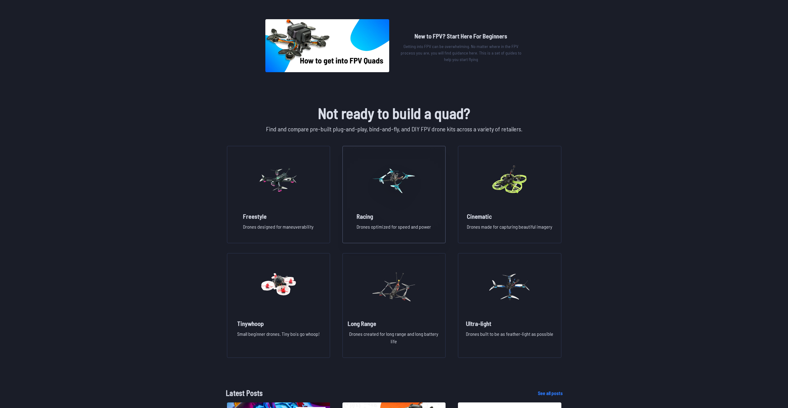
click at [387, 192] on img at bounding box center [394, 179] width 45 height 55
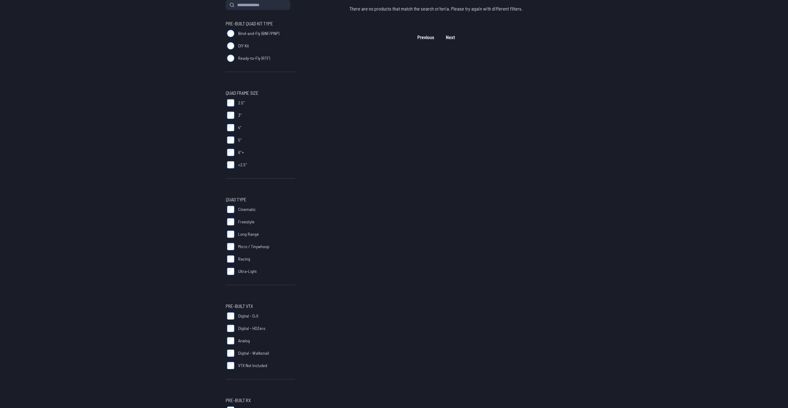
scroll to position [4, 0]
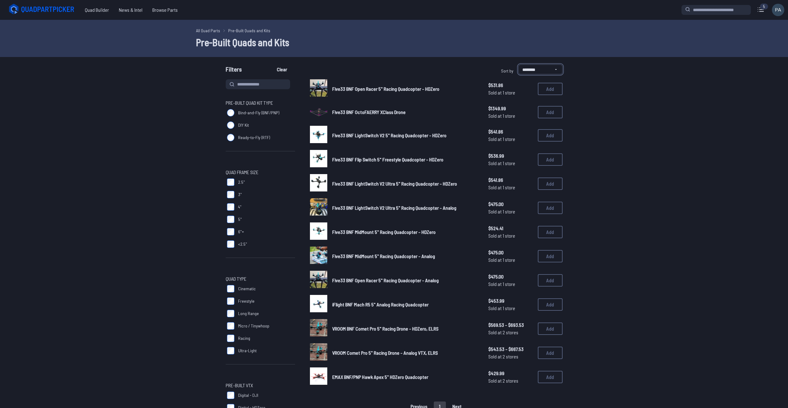
click at [555, 65] on select "**********" at bounding box center [541, 69] width 44 height 10
select select "*********"
click at [519, 64] on select "**********" at bounding box center [541, 69] width 44 height 10
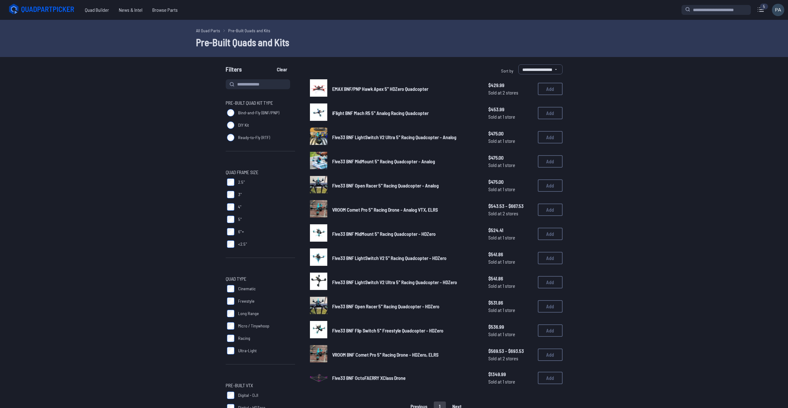
click at [366, 88] on span "EMAX BNF/PNP Hawk Apex 5" HDZero Quadcopter" at bounding box center [380, 89] width 96 height 6
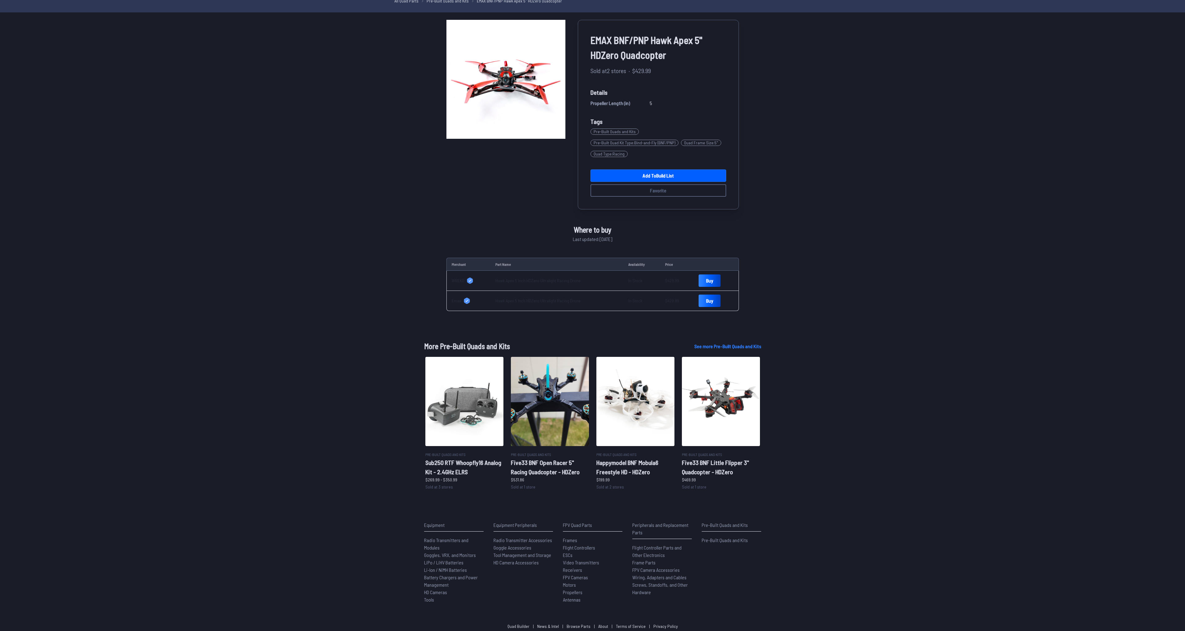
scroll to position [31, 0]
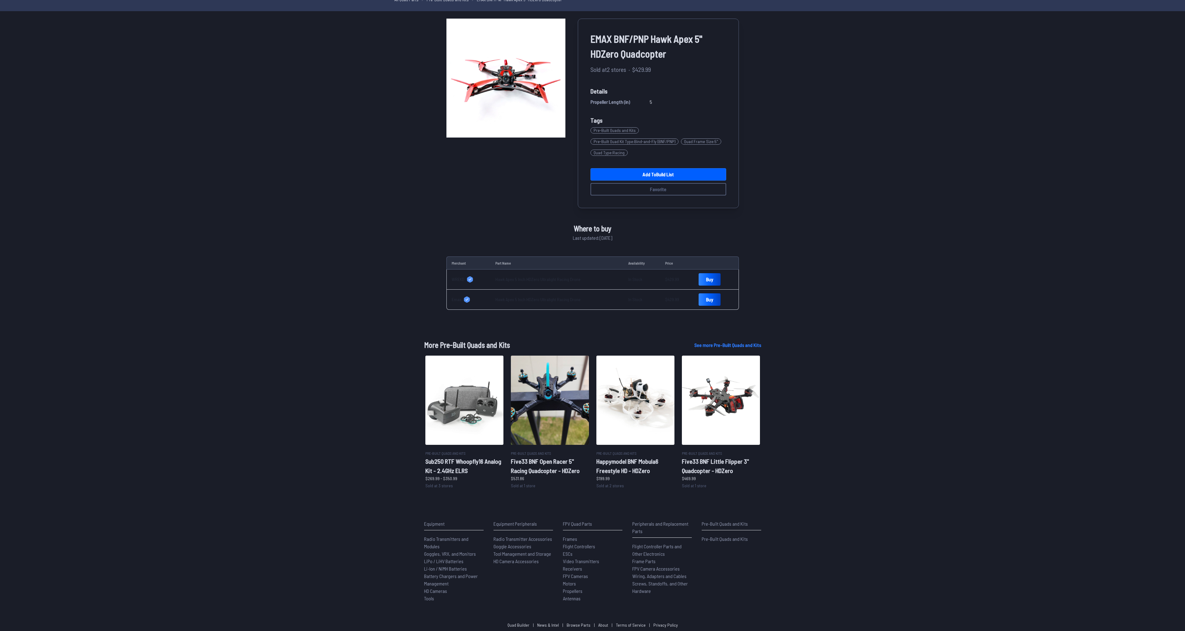
click at [511, 277] on link "Hawk Apex 5 Inch HDZero Ultralight Racing Drone" at bounding box center [537, 279] width 85 height 5
